Goal: Task Accomplishment & Management: Use online tool/utility

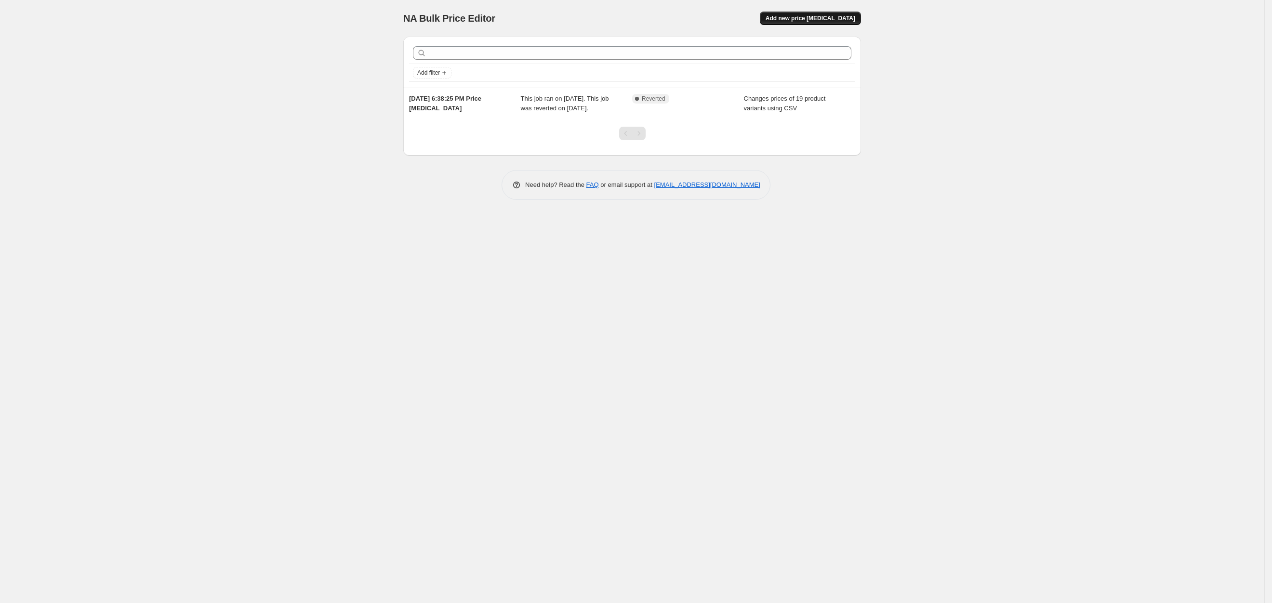
click at [818, 21] on span "Add new price [MEDICAL_DATA]" at bounding box center [811, 18] width 90 height 8
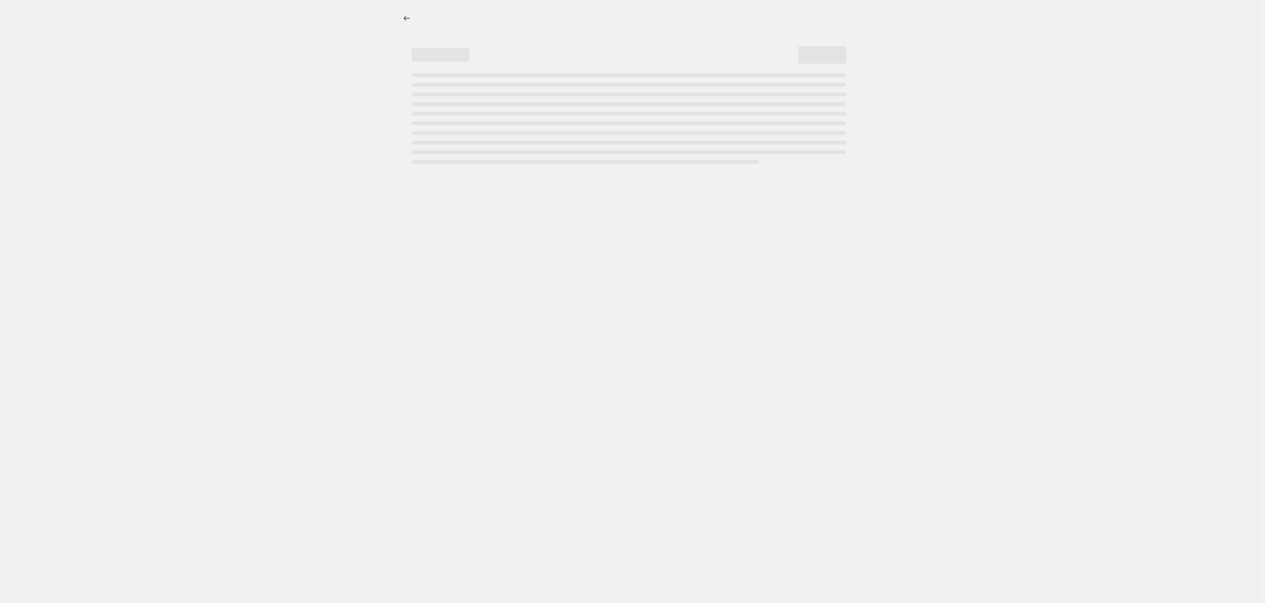
select select "percentage"
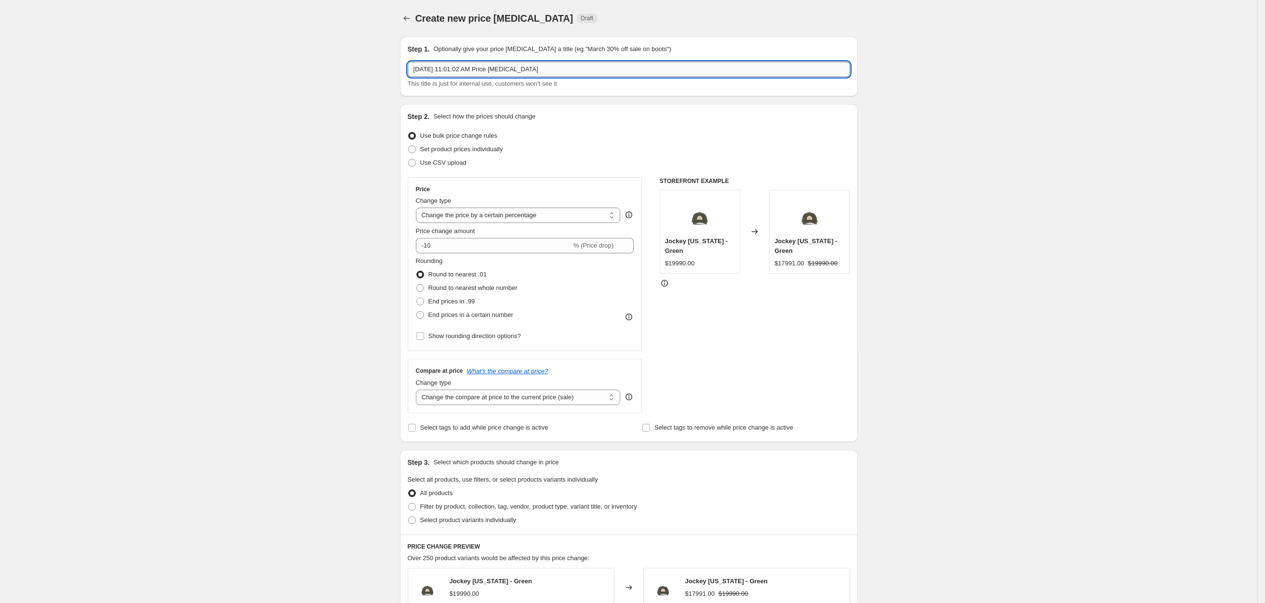
click at [547, 68] on input "[DATE] 11:01:02 AM Price [MEDICAL_DATA]" at bounding box center [629, 69] width 442 height 15
type input "CYBER"
click at [445, 160] on span "Use CSV upload" at bounding box center [443, 162] width 46 height 7
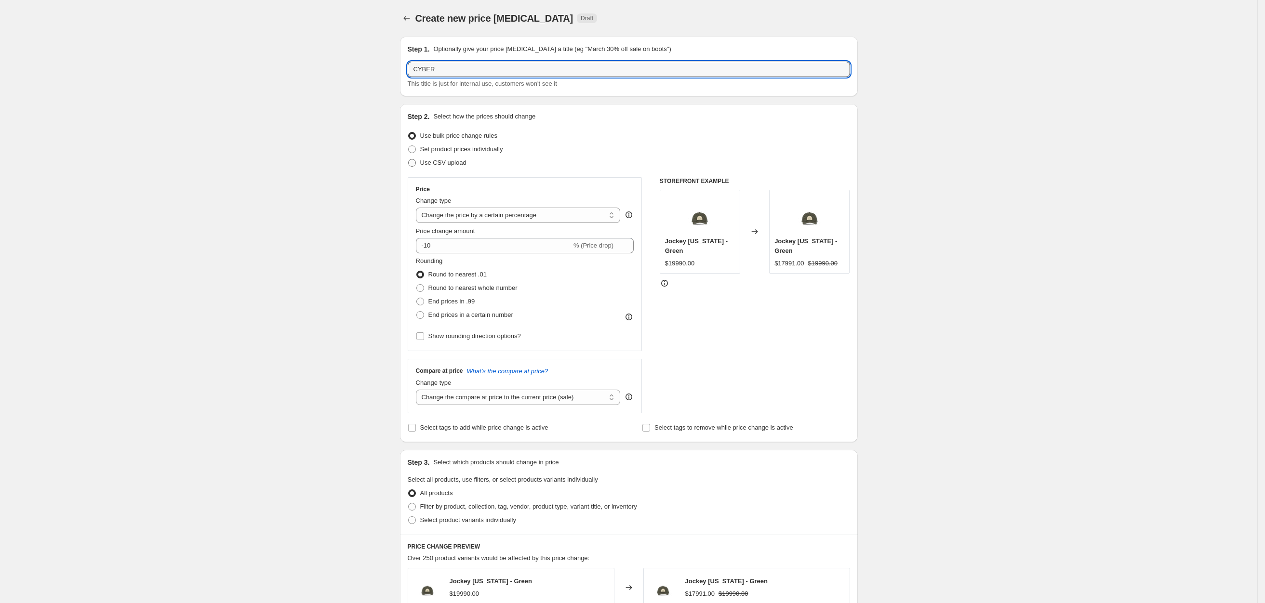
click at [409, 160] on input "Use CSV upload" at bounding box center [408, 159] width 0 height 0
radio input "true"
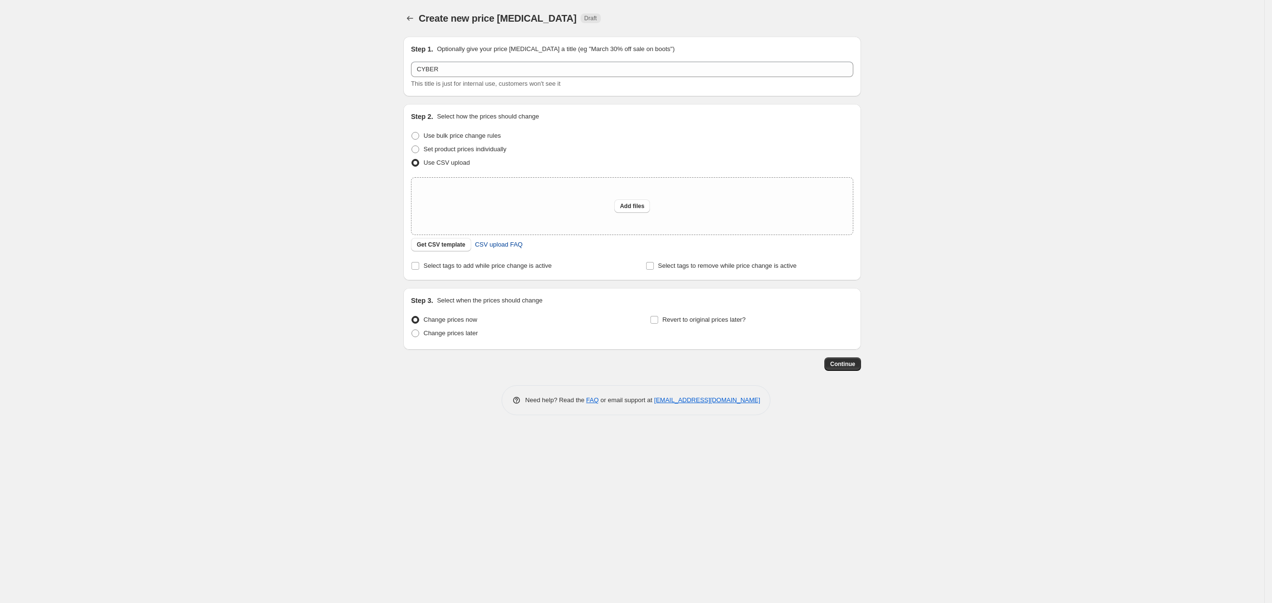
click at [484, 247] on span "CSV upload FAQ" at bounding box center [499, 245] width 48 height 10
click at [455, 253] on div "Step 2. Select how the prices should change Use bulk price change rules Set pro…" at bounding box center [632, 192] width 442 height 161
click at [453, 248] on span "Get CSV template" at bounding box center [441, 245] width 49 height 8
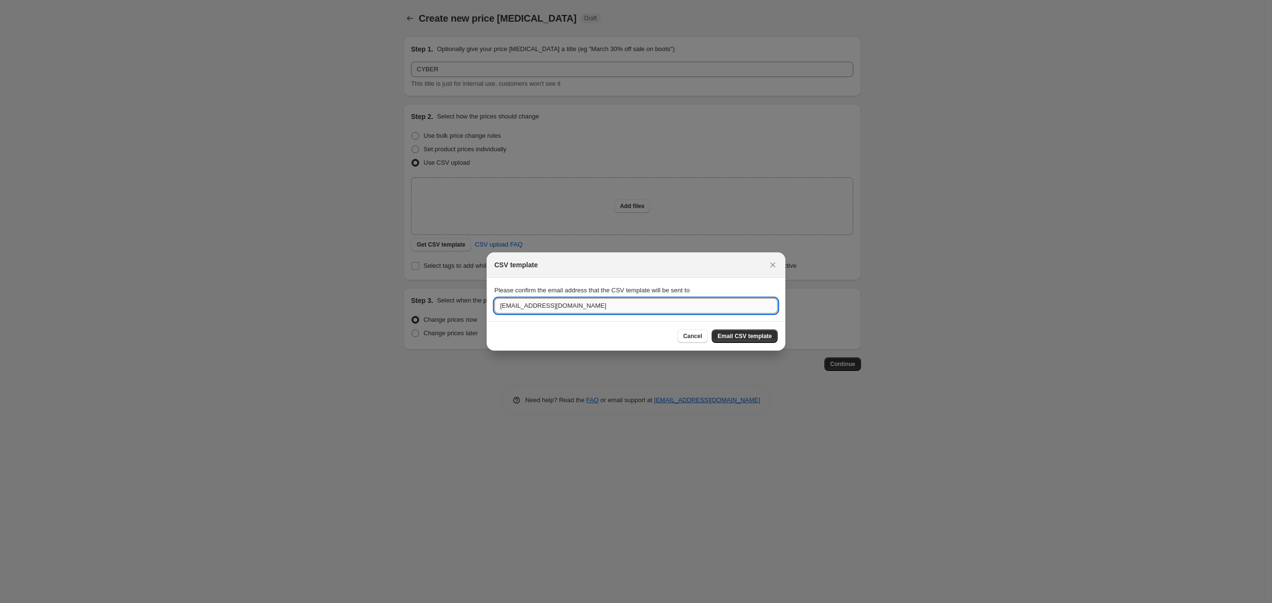
click at [612, 306] on input "[EMAIL_ADDRESS][DOMAIN_NAME]" at bounding box center [635, 305] width 283 height 15
type input "B"
type input "[EMAIL_ADDRESS][DOMAIN_NAME]"
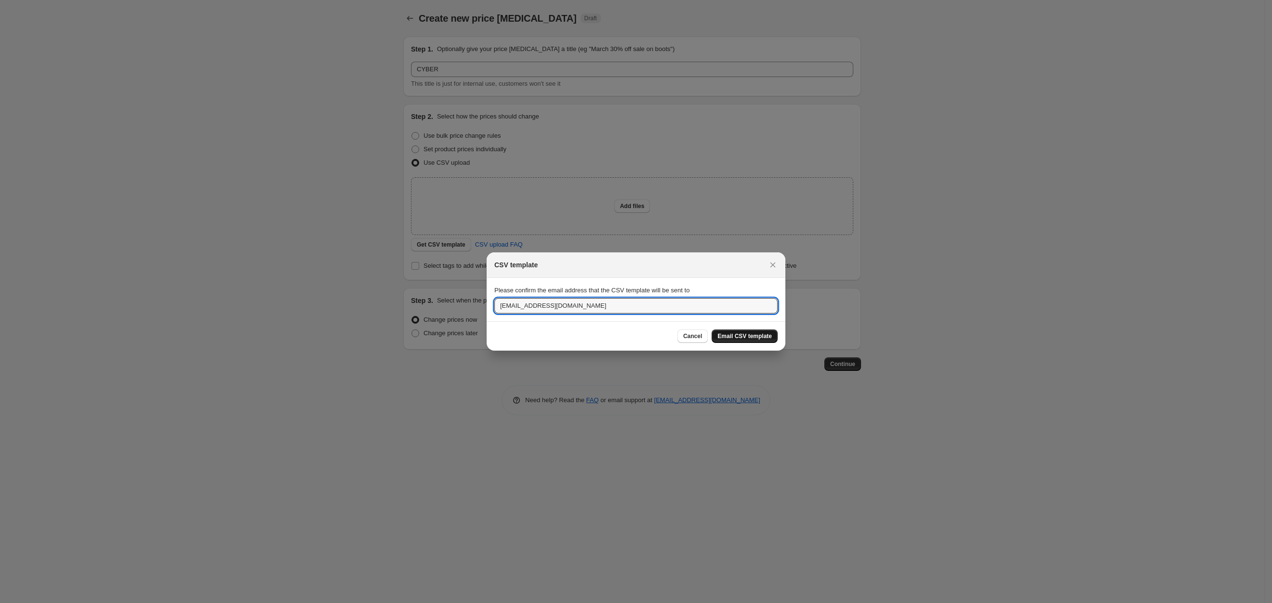
click at [760, 338] on span "Email CSV template" at bounding box center [745, 337] width 54 height 8
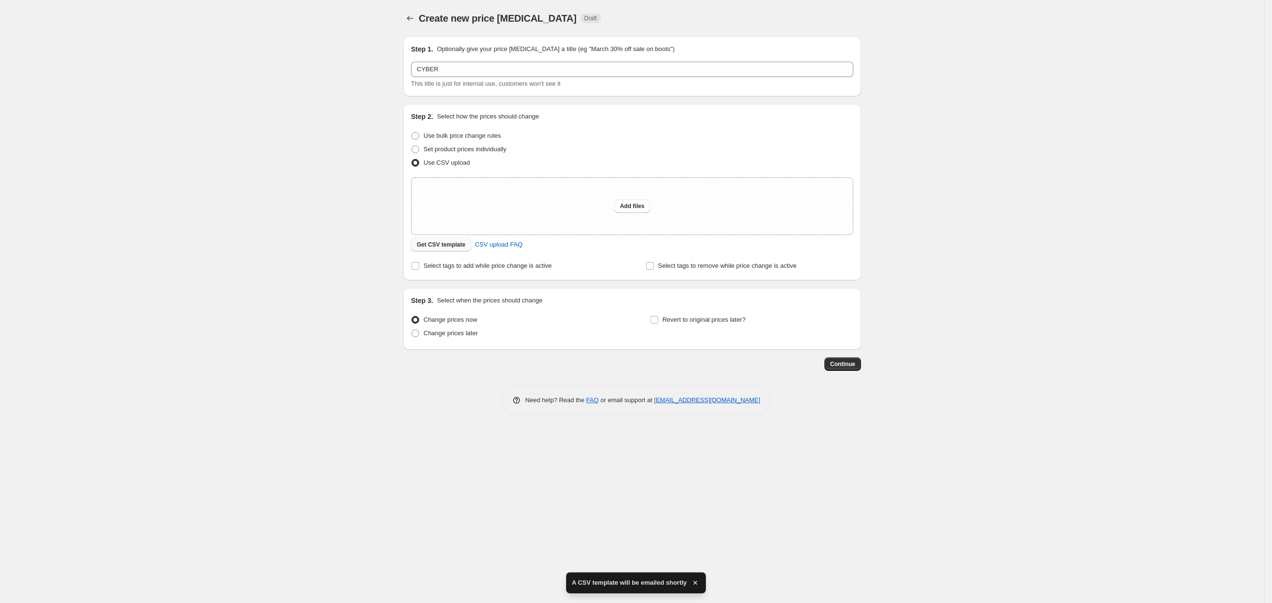
click at [452, 248] on span "Get CSV template" at bounding box center [441, 245] width 49 height 8
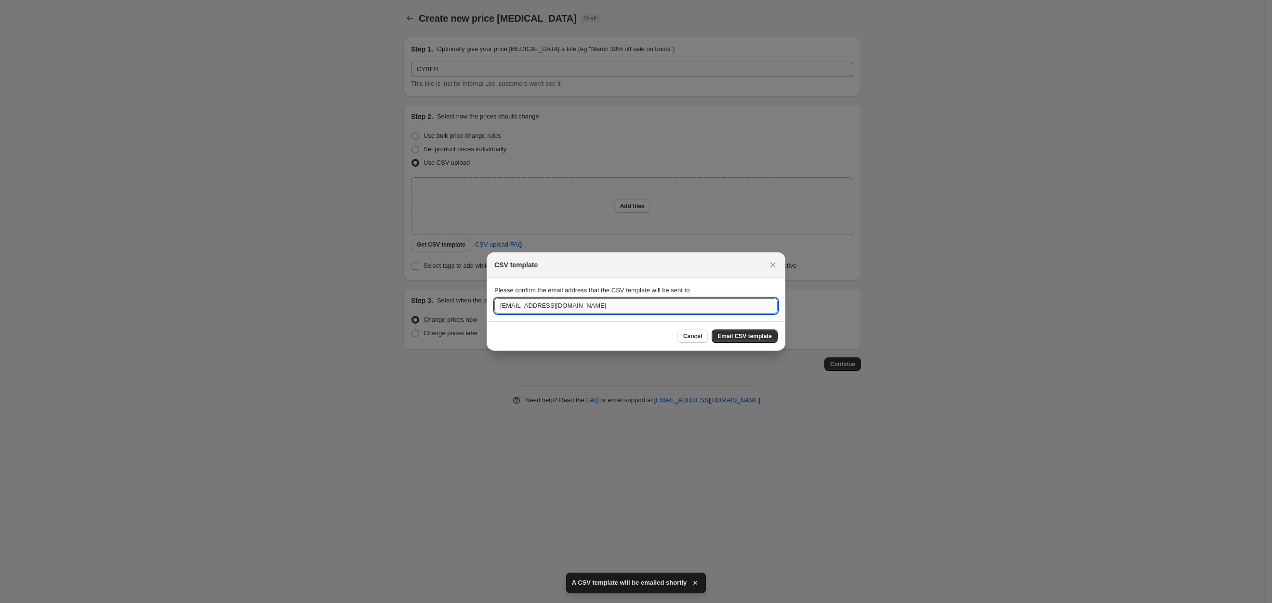
click at [600, 304] on input "[EMAIL_ADDRESS][DOMAIN_NAME]" at bounding box center [635, 305] width 283 height 15
type input "[EMAIL_ADDRESS][DOMAIN_NAME]"
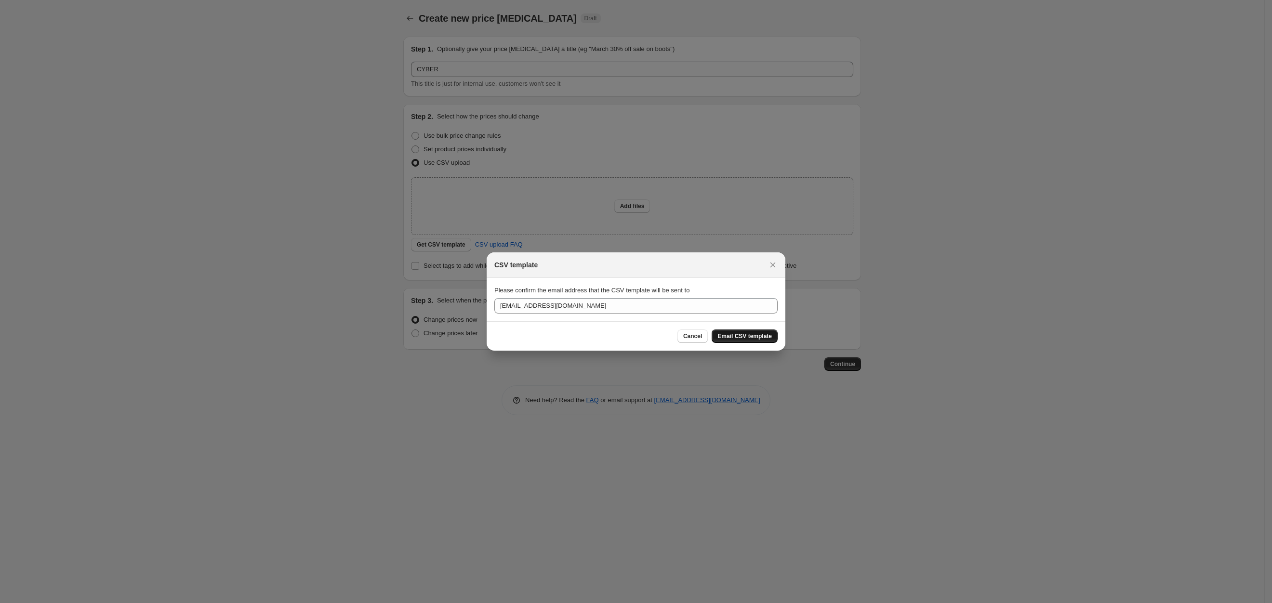
click at [752, 342] on button "Email CSV template" at bounding box center [745, 336] width 66 height 13
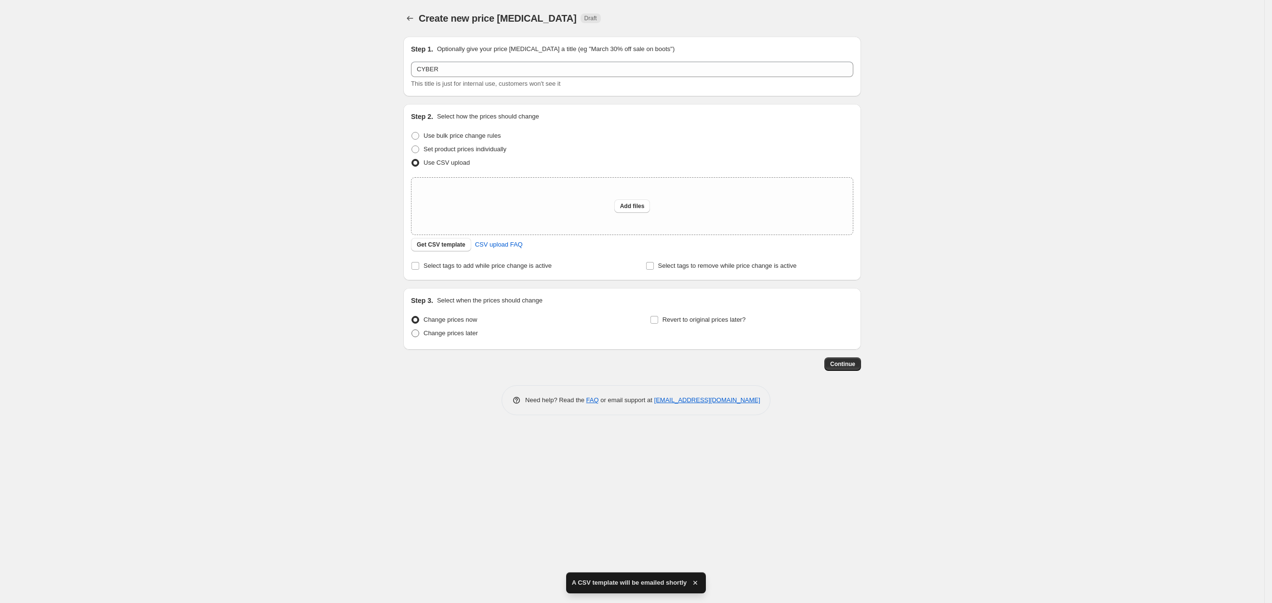
click at [466, 332] on span "Change prices later" at bounding box center [451, 333] width 54 height 7
click at [412, 330] on input "Change prices later" at bounding box center [412, 330] width 0 height 0
radio input "true"
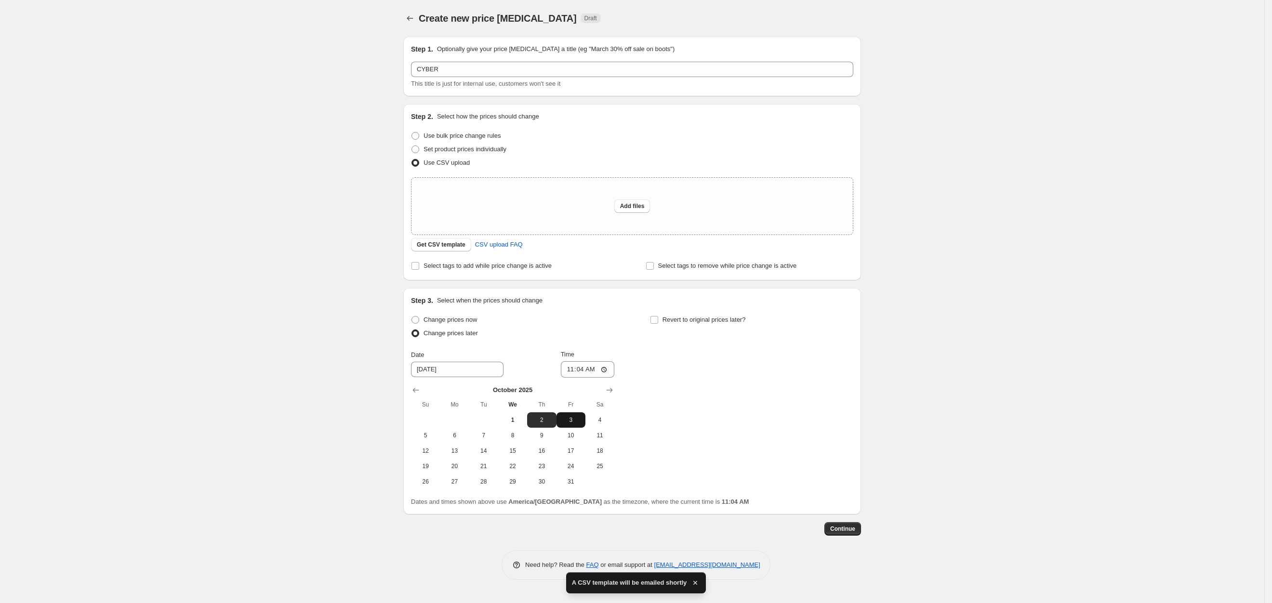
click at [575, 421] on span "3" at bounding box center [570, 420] width 21 height 8
type input "[DATE]"
click at [632, 208] on span "Add files" at bounding box center [632, 206] width 25 height 8
type input "C:\fakepath\csv_template_user_63392 (1).csv"
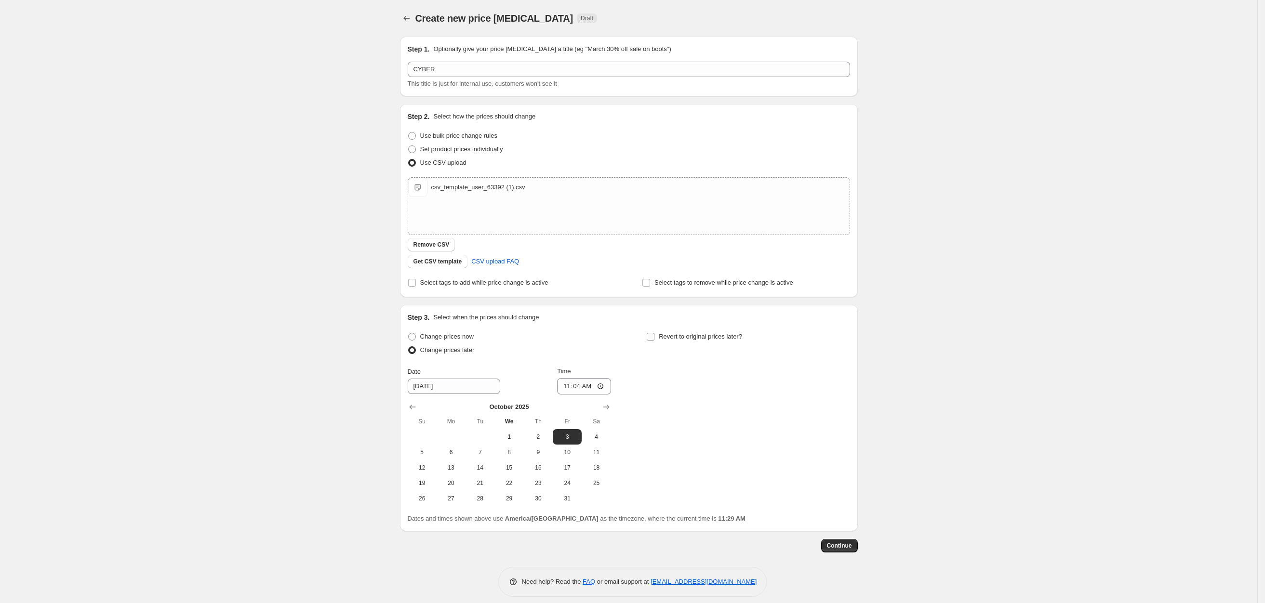
click at [654, 334] on input "Revert to original prices later?" at bounding box center [651, 337] width 8 height 8
checkbox input "true"
click at [713, 389] on input "[DATE]" at bounding box center [692, 386] width 93 height 15
click at [757, 451] on span "8" at bounding box center [747, 453] width 21 height 8
click at [814, 387] on input "11:29" at bounding box center [823, 386] width 54 height 16
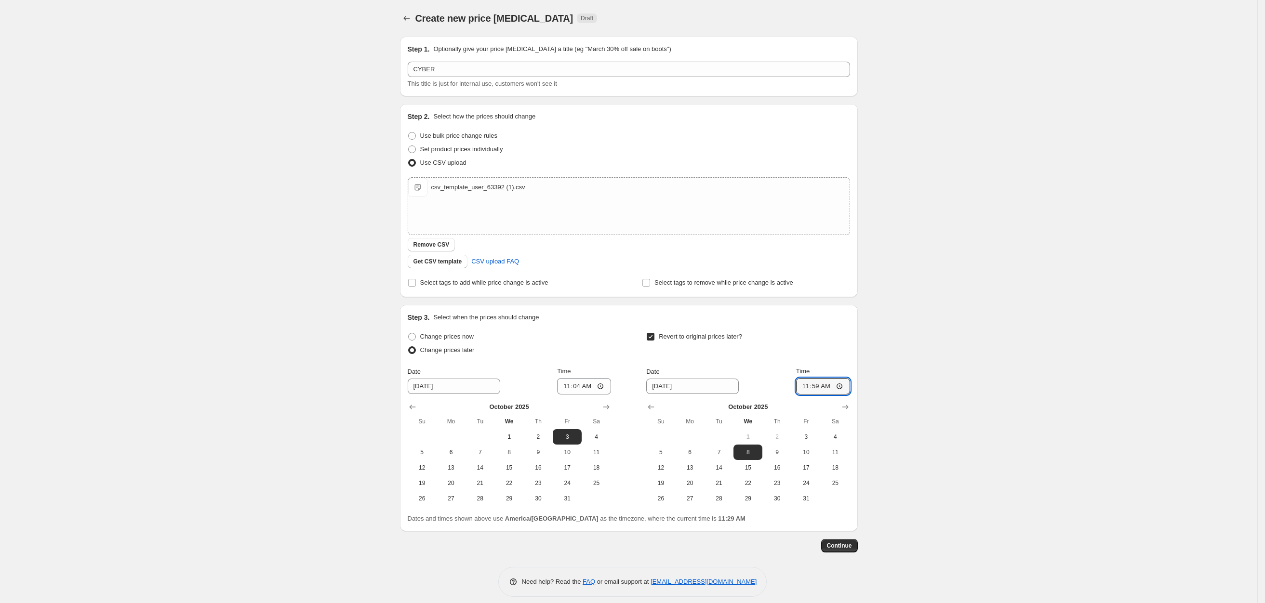
type input "23:59"
click at [564, 390] on input "11:04" at bounding box center [584, 386] width 54 height 16
type input "00:00"
click at [845, 543] on span "Continue" at bounding box center [839, 546] width 25 height 8
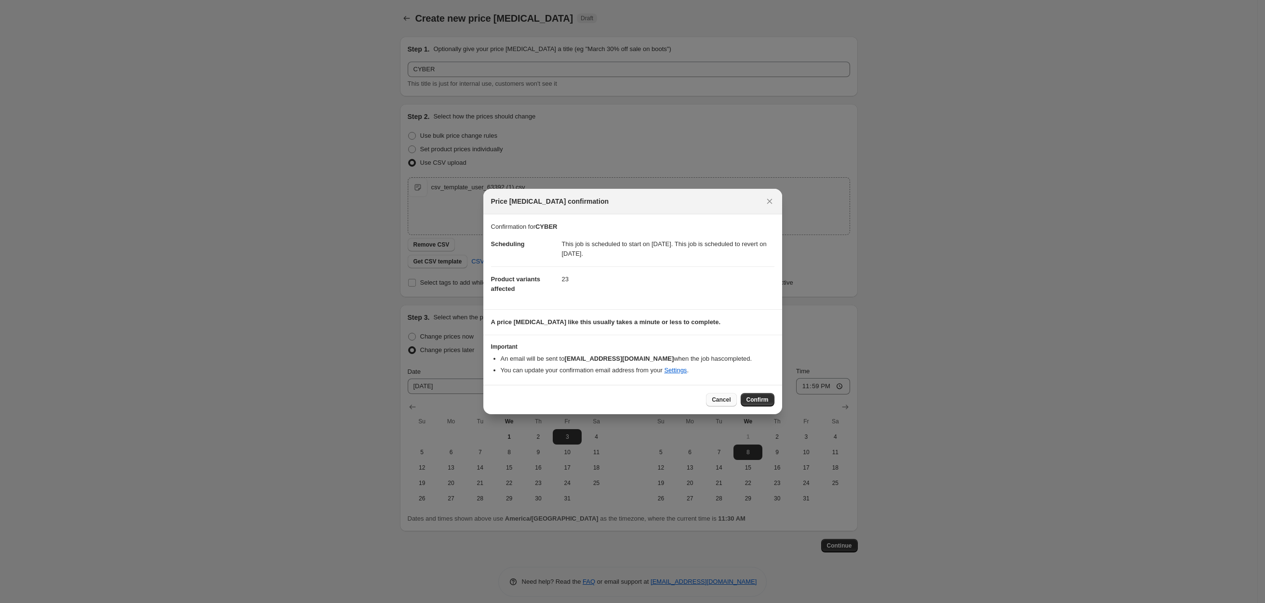
click at [728, 397] on span "Cancel" at bounding box center [721, 400] width 19 height 8
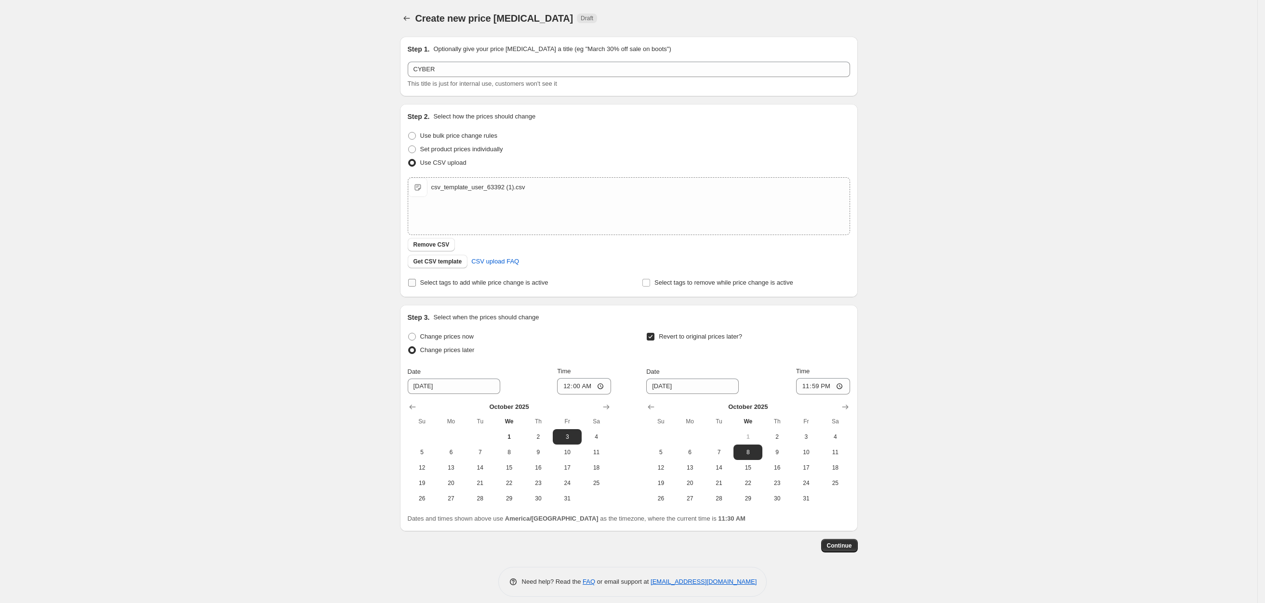
click at [473, 285] on span "Select tags to add while price change is active" at bounding box center [484, 282] width 128 height 7
click at [416, 285] on input "Select tags to add while price change is active" at bounding box center [412, 283] width 8 height 8
checkbox input "true"
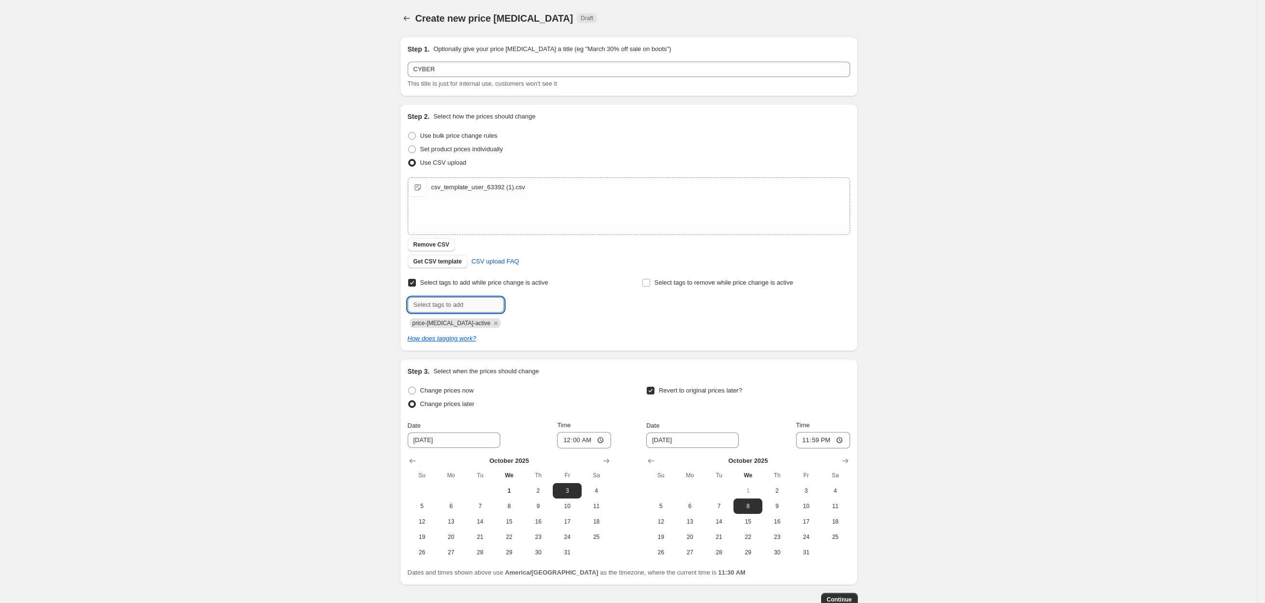
click at [481, 306] on input "text" at bounding box center [456, 304] width 96 height 15
type input "CYBER"
click at [540, 305] on span "CYBER" at bounding box center [535, 304] width 20 height 7
click at [460, 300] on input "text" at bounding box center [456, 304] width 96 height 15
type input "SALE"
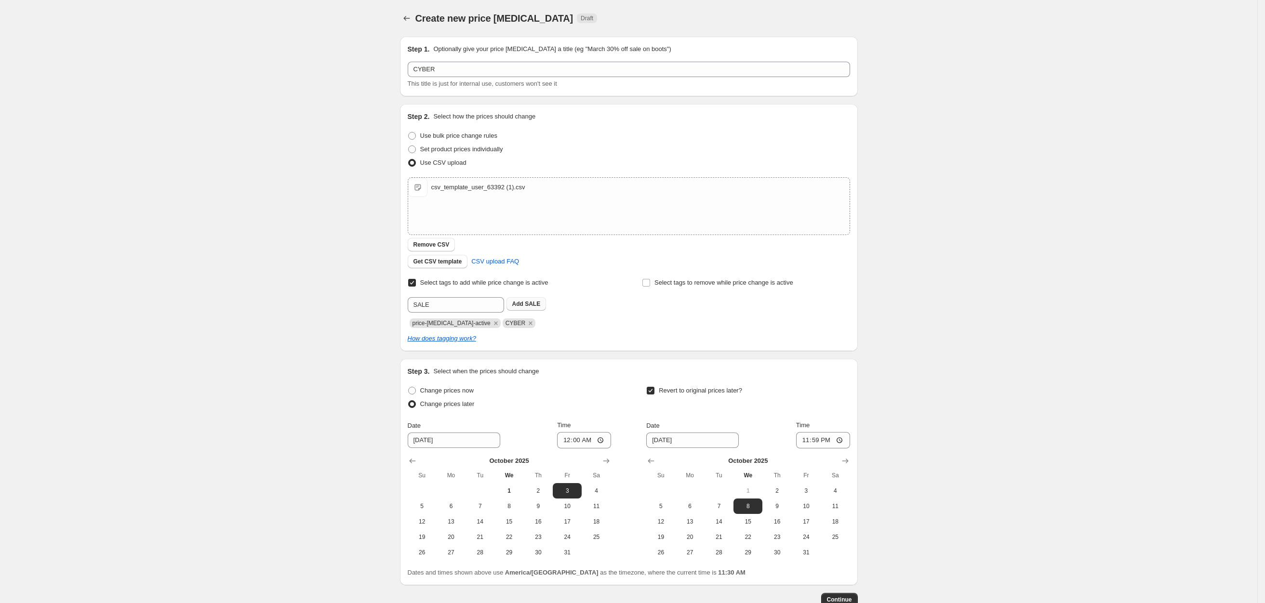
click at [539, 303] on span "SALE" at bounding box center [532, 304] width 15 height 7
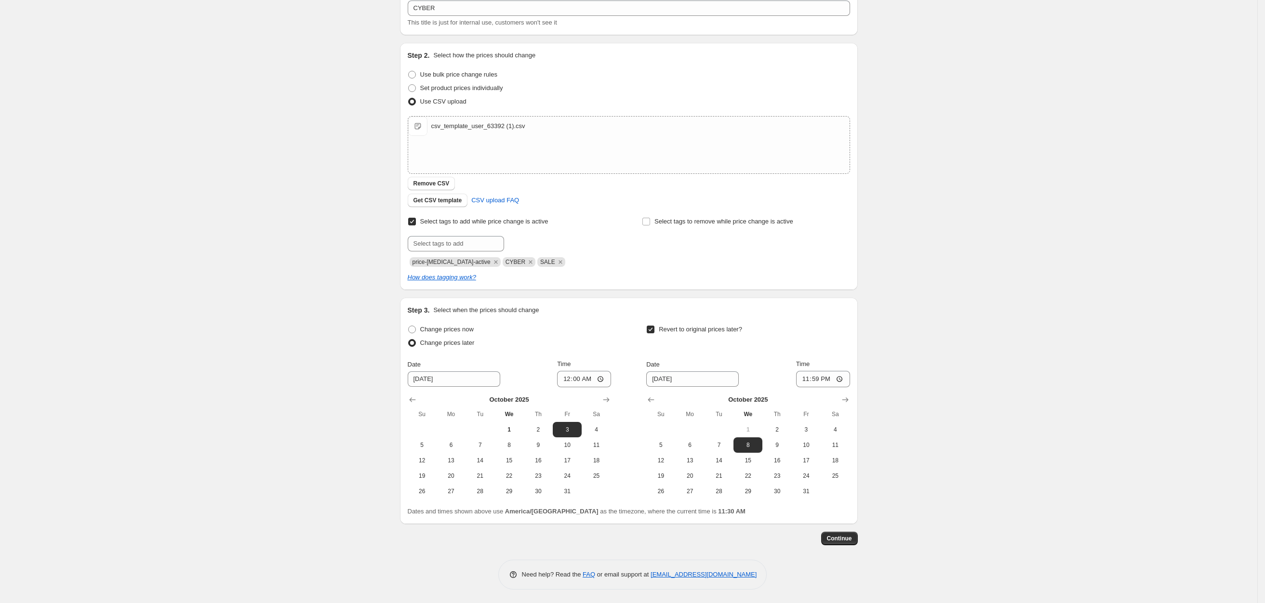
scroll to position [62, 0]
click at [834, 536] on span "Continue" at bounding box center [839, 538] width 25 height 8
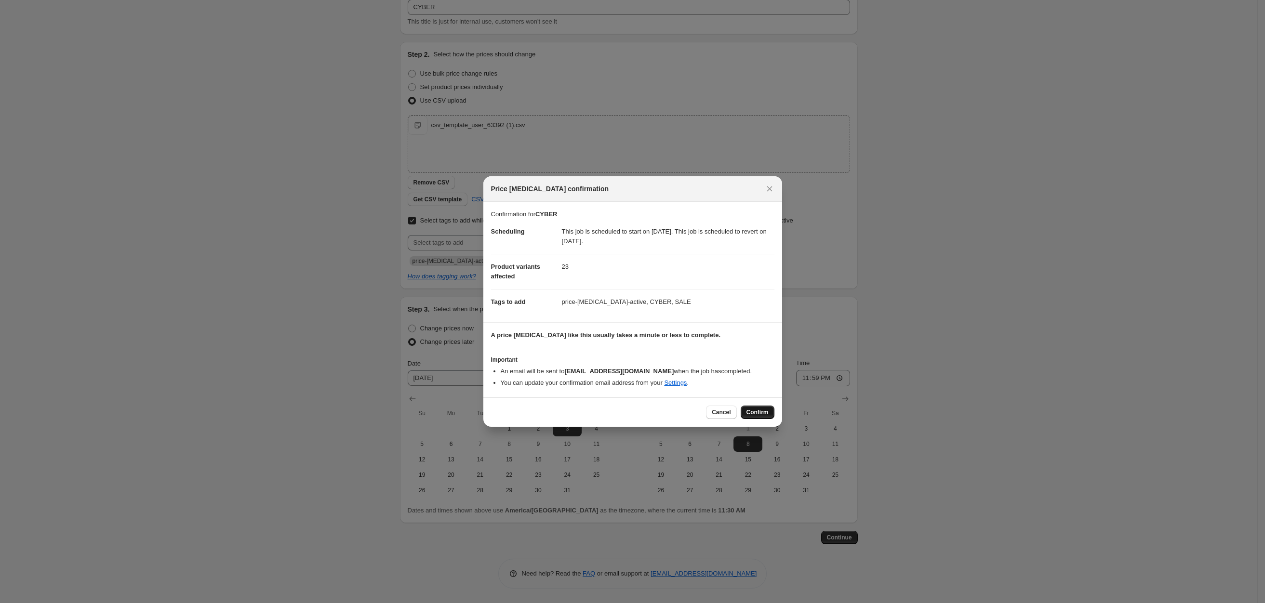
click at [752, 413] on span "Confirm" at bounding box center [757, 413] width 22 height 8
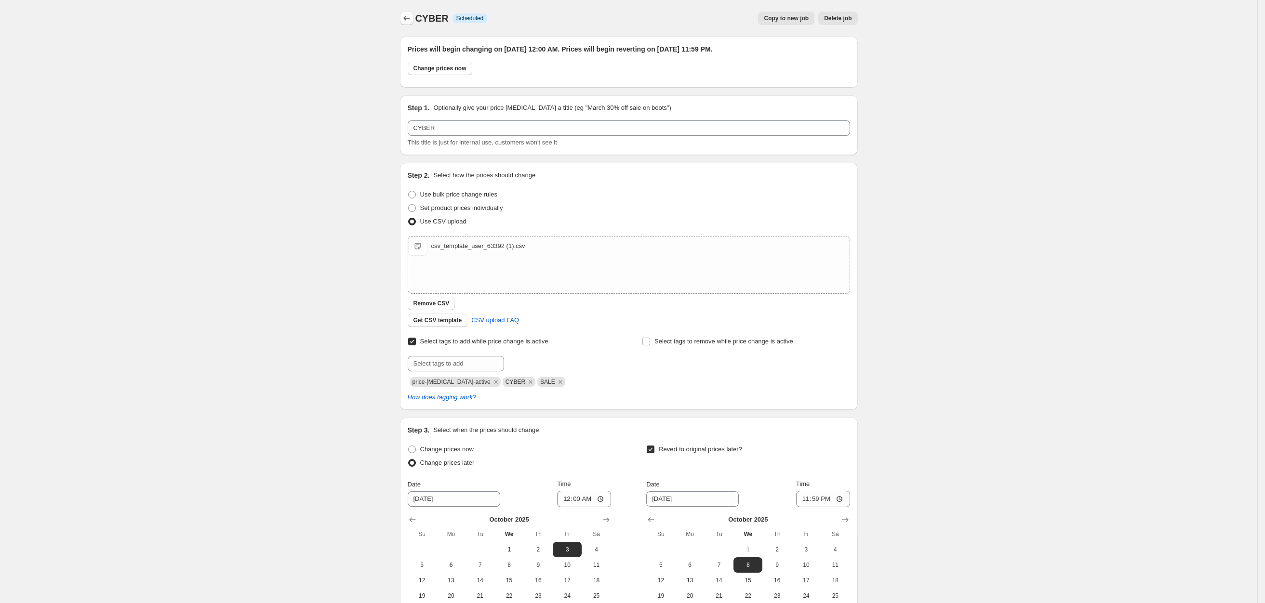
click at [408, 20] on icon "Price change jobs" at bounding box center [407, 18] width 10 height 10
